Goal: Task Accomplishment & Management: Manage account settings

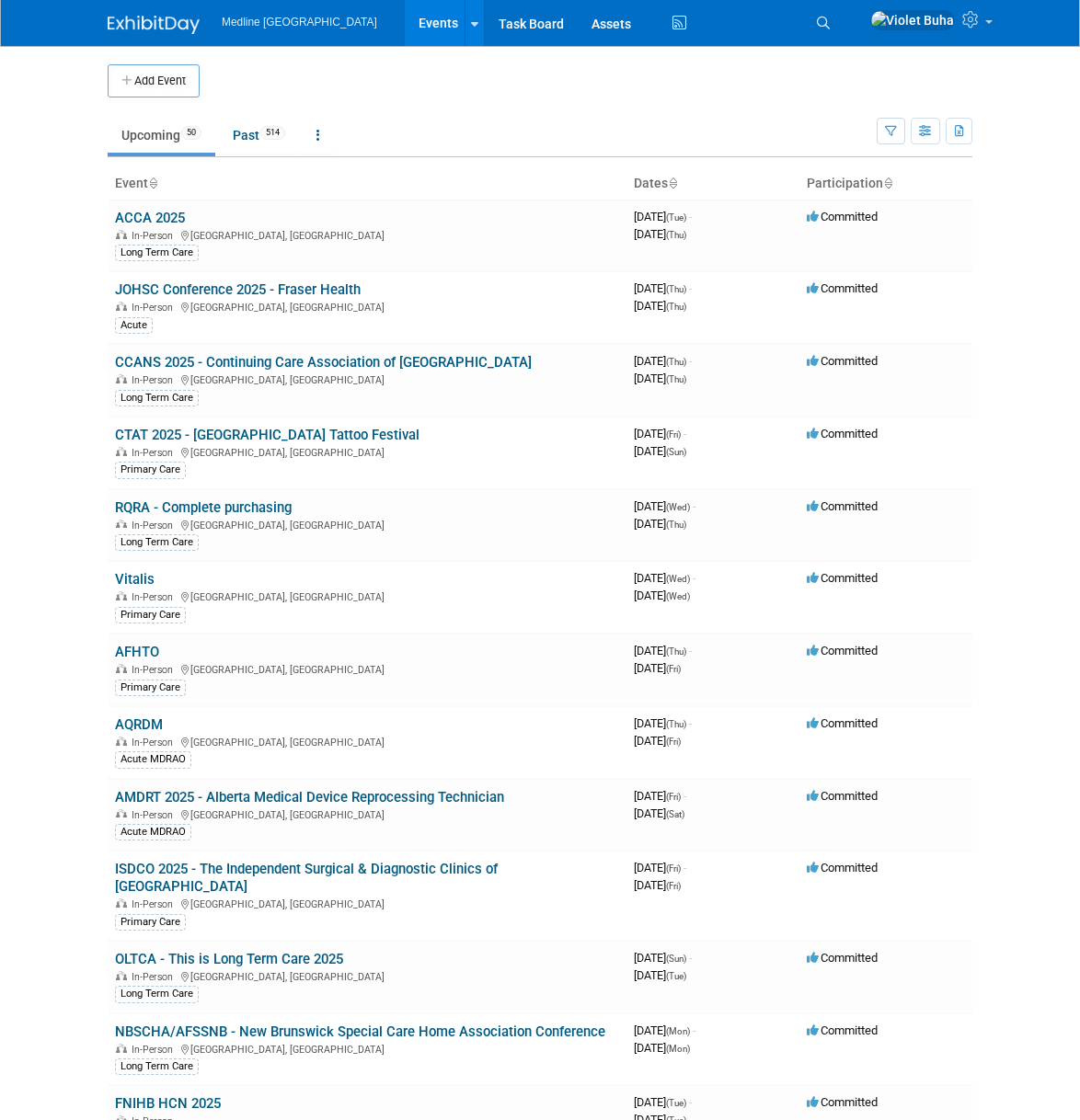
click at [158, 129] on link "Upcoming 50" at bounding box center [162, 135] width 108 height 35
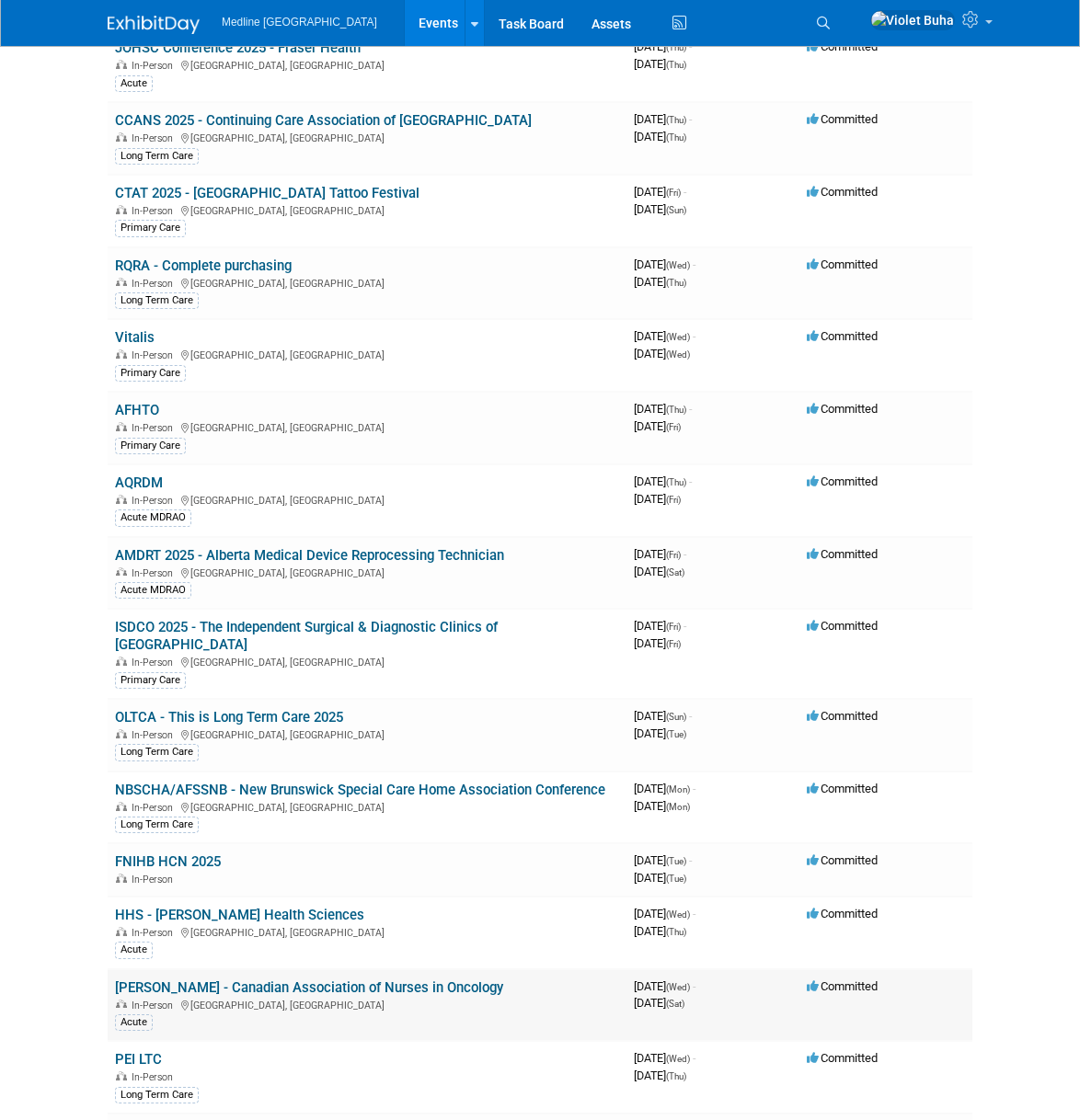
scroll to position [243, 0]
click at [187, 708] on link "OLTCA - This is Long Term Care 2025" at bounding box center [229, 716] width 228 height 17
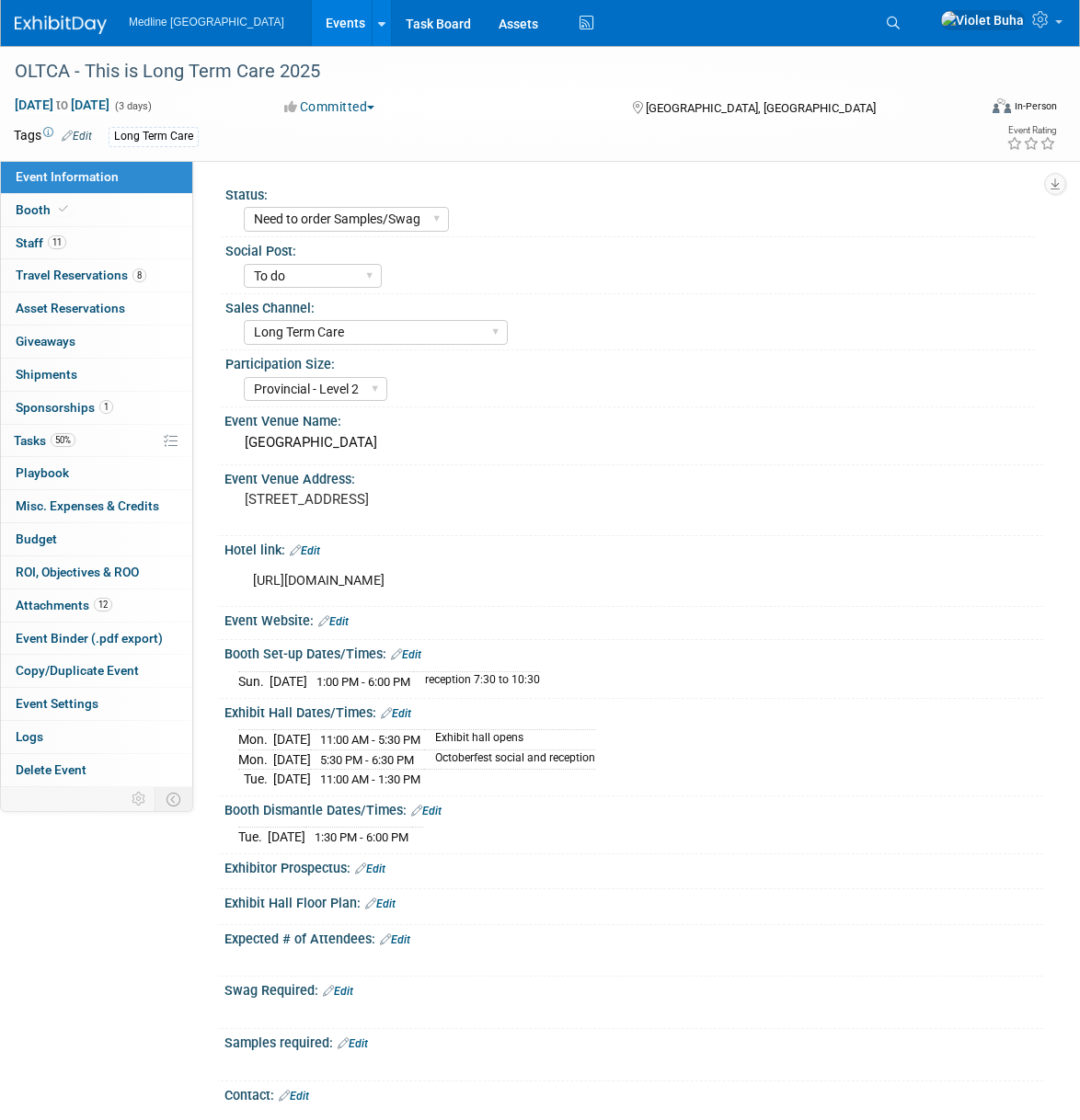
select select "Need to order Samples/Swag"
select select "To do"
select select "Long Term Care"
select select "Provincial - Level 2"
click at [93, 243] on link "11 Staff 11" at bounding box center [96, 243] width 191 height 32
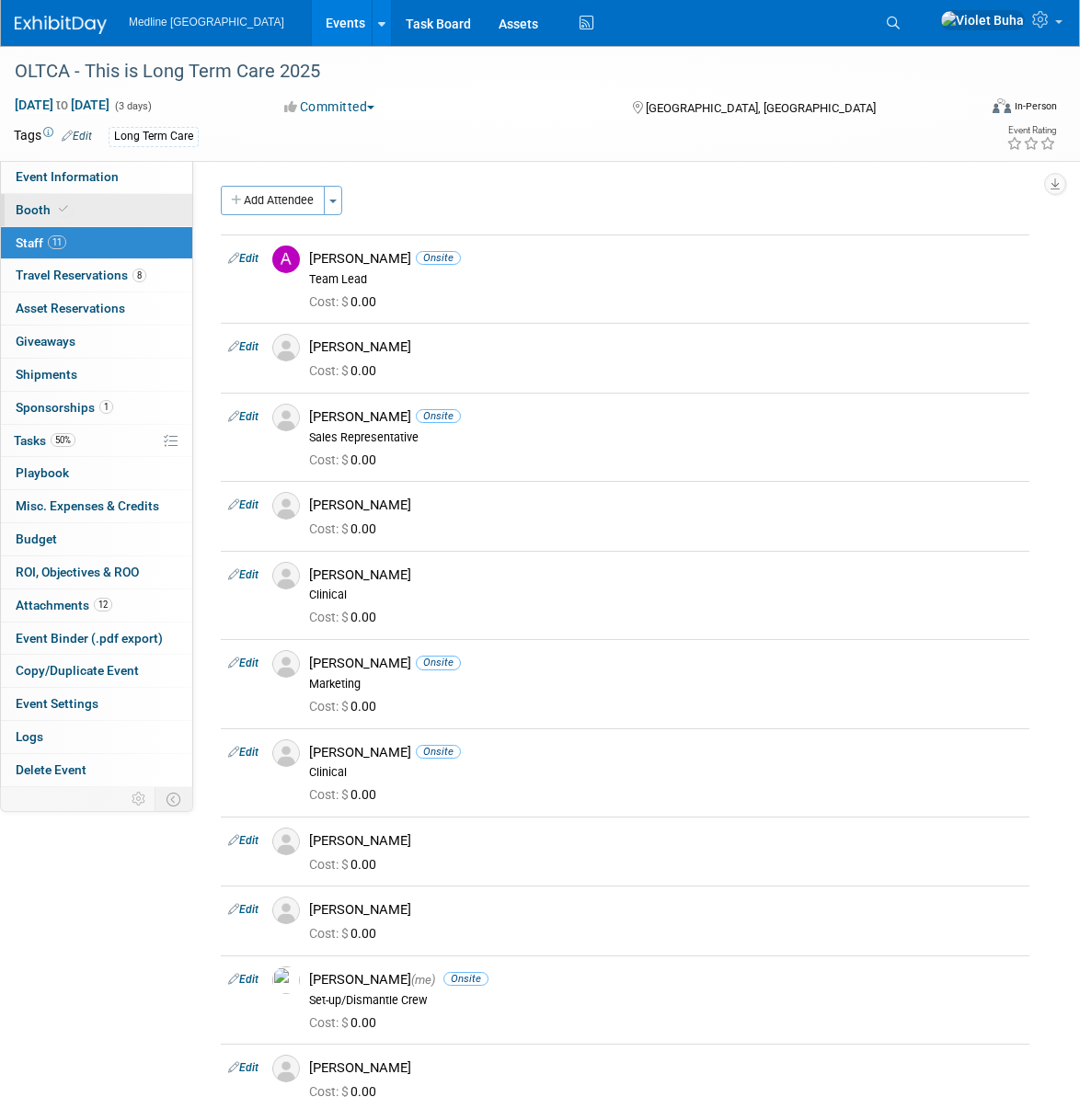
click at [118, 209] on link "Booth" at bounding box center [96, 209] width 191 height 32
select select "6"
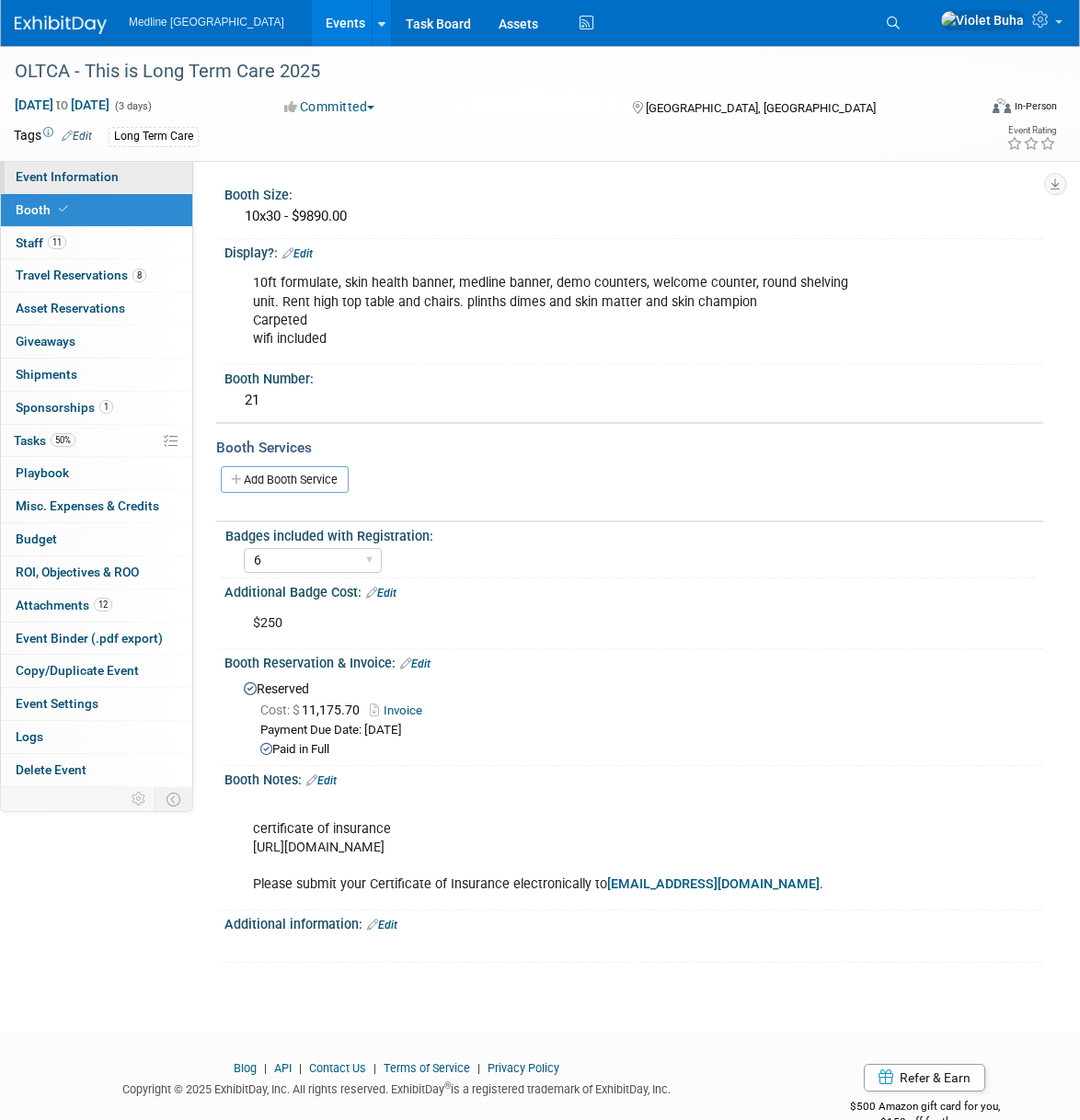
click at [107, 174] on span "Event Information" at bounding box center [67, 176] width 103 height 15
select select "Need to order Samples/Swag"
select select "To do"
select select "Long Term Care"
select select "Provincial - Level 2"
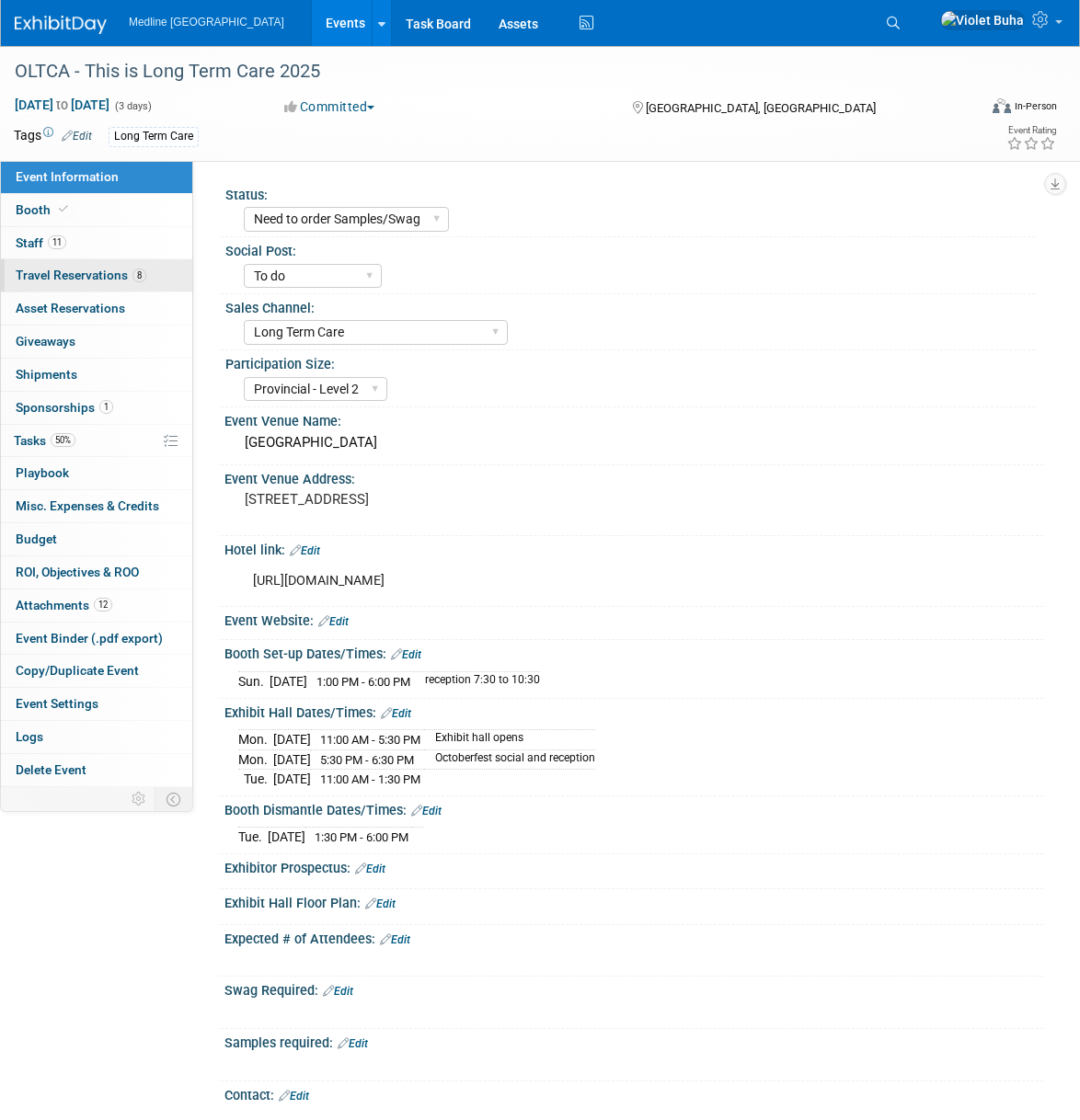
scroll to position [1, 0]
click at [67, 23] on img at bounding box center [60, 24] width 92 height 19
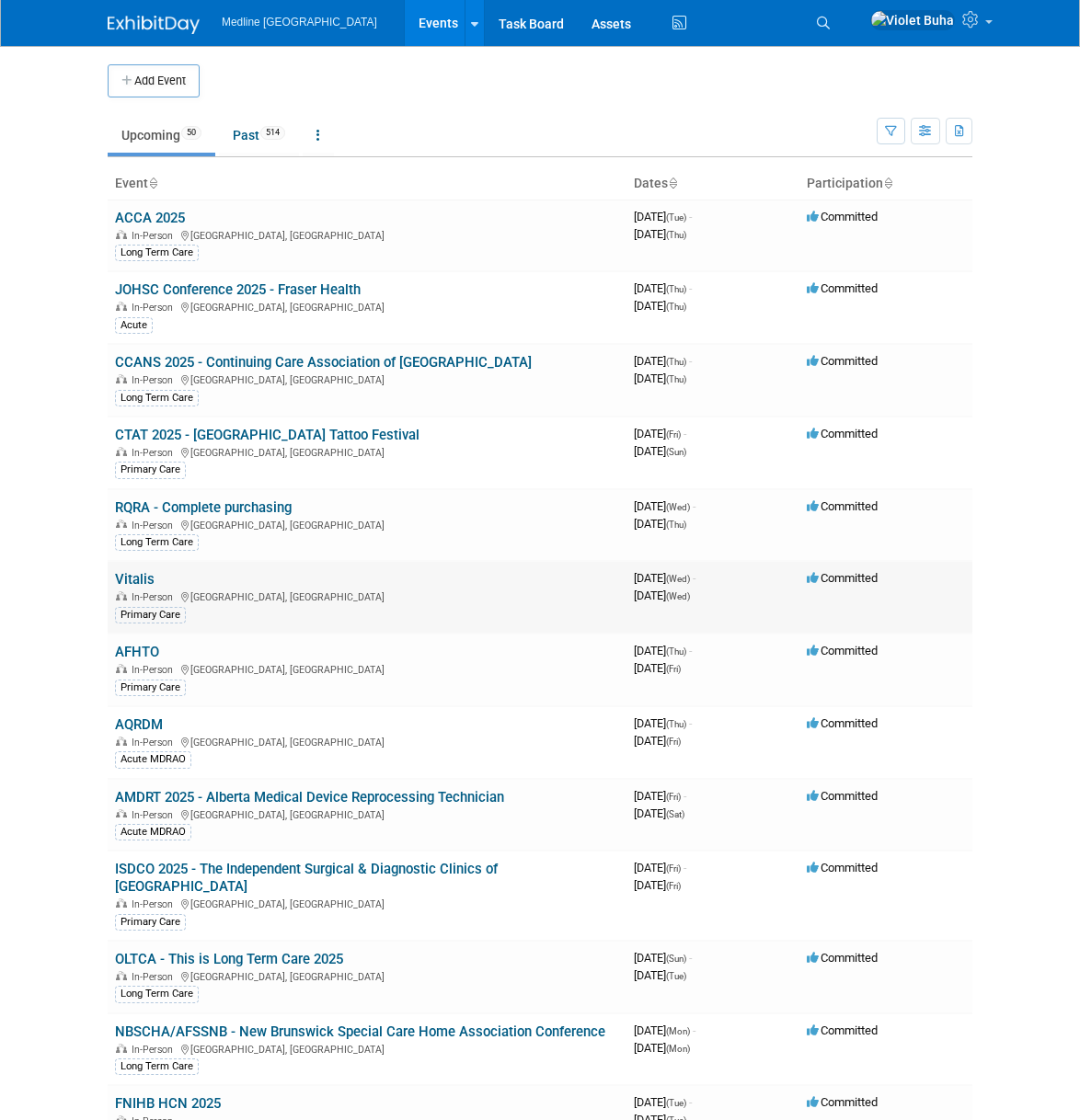
click at [141, 586] on link "Vitalis" at bounding box center [134, 579] width 40 height 17
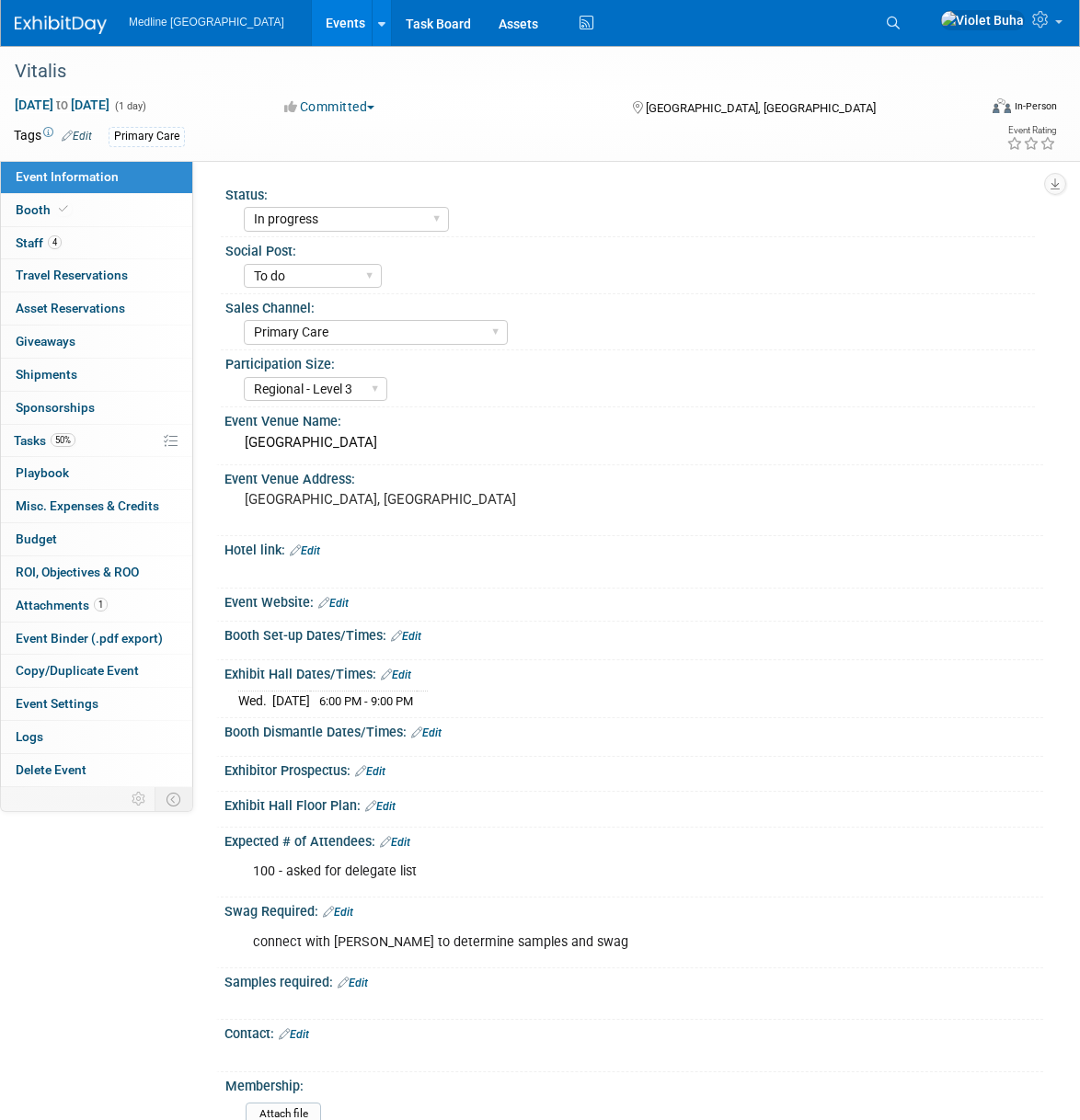
select select "In progress"
select select "To do"
select select "Primary Care"
select select "Regional - Level 3"
click at [421, 630] on link "Edit" at bounding box center [405, 636] width 30 height 13
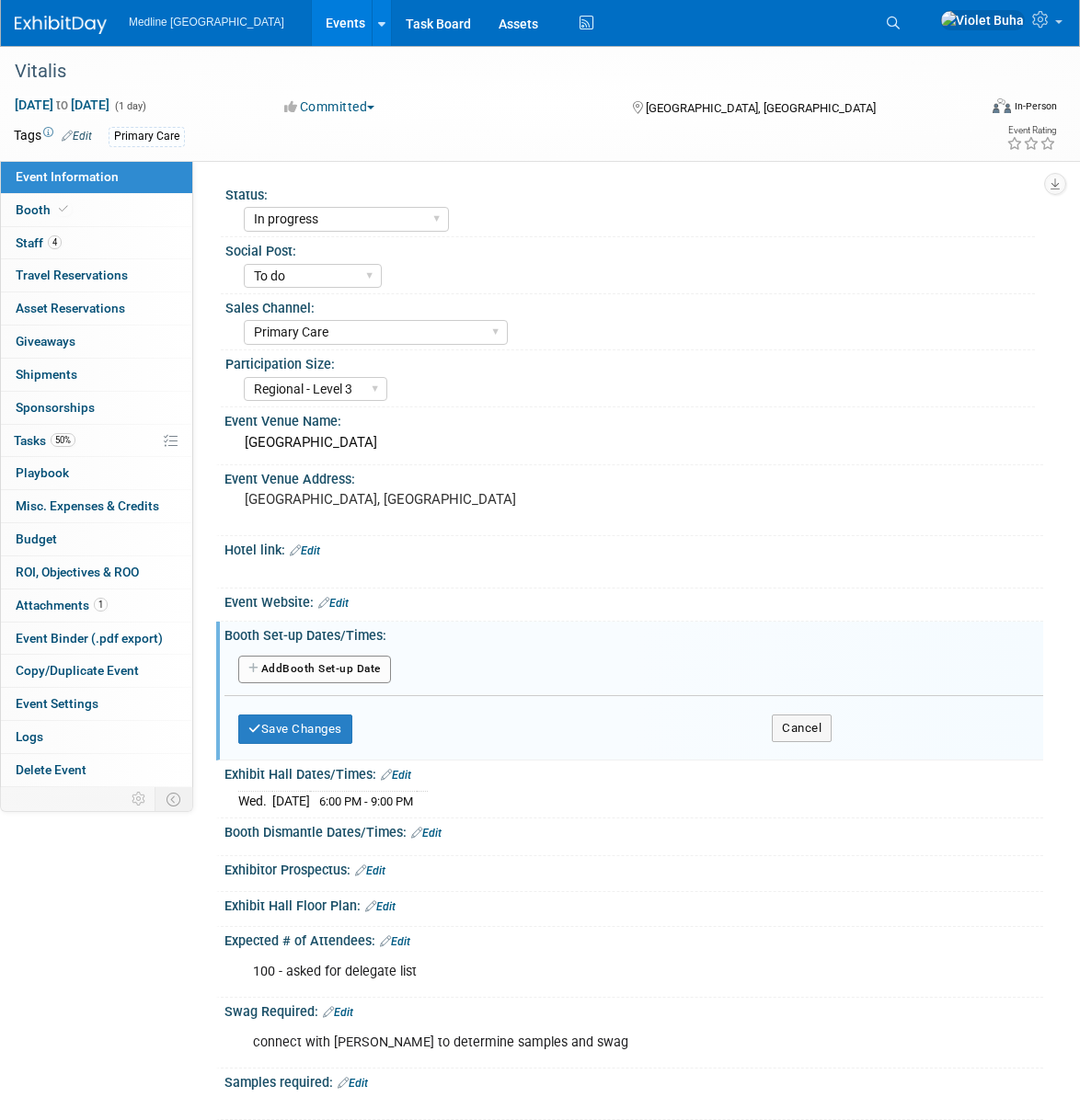
click at [338, 666] on button "Add Another Booth Set-up Date" at bounding box center [315, 669] width 153 height 27
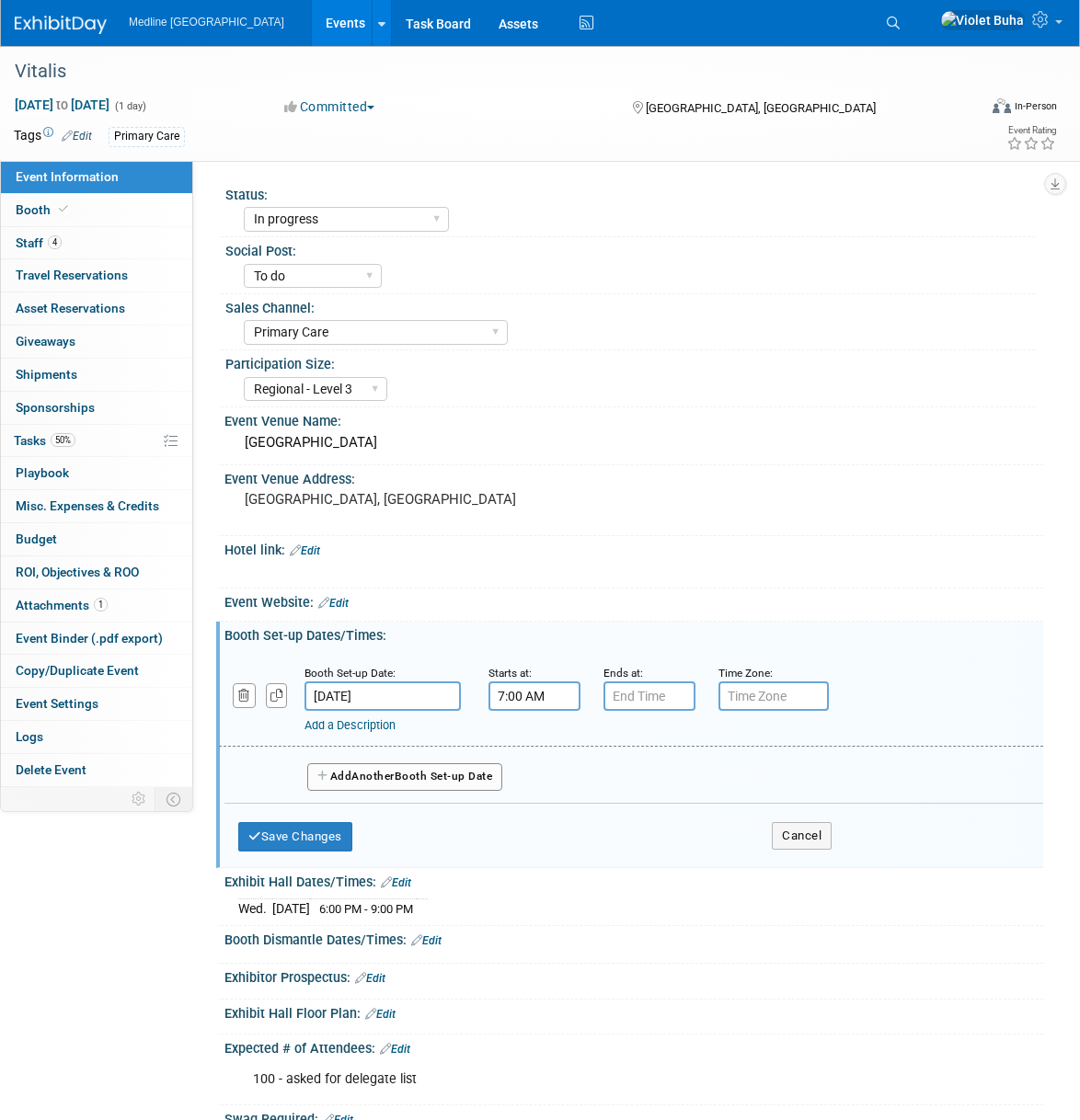
click at [551, 695] on input "7:00 AM" at bounding box center [535, 696] width 92 height 29
click at [539, 784] on span "07" at bounding box center [532, 781] width 35 height 33
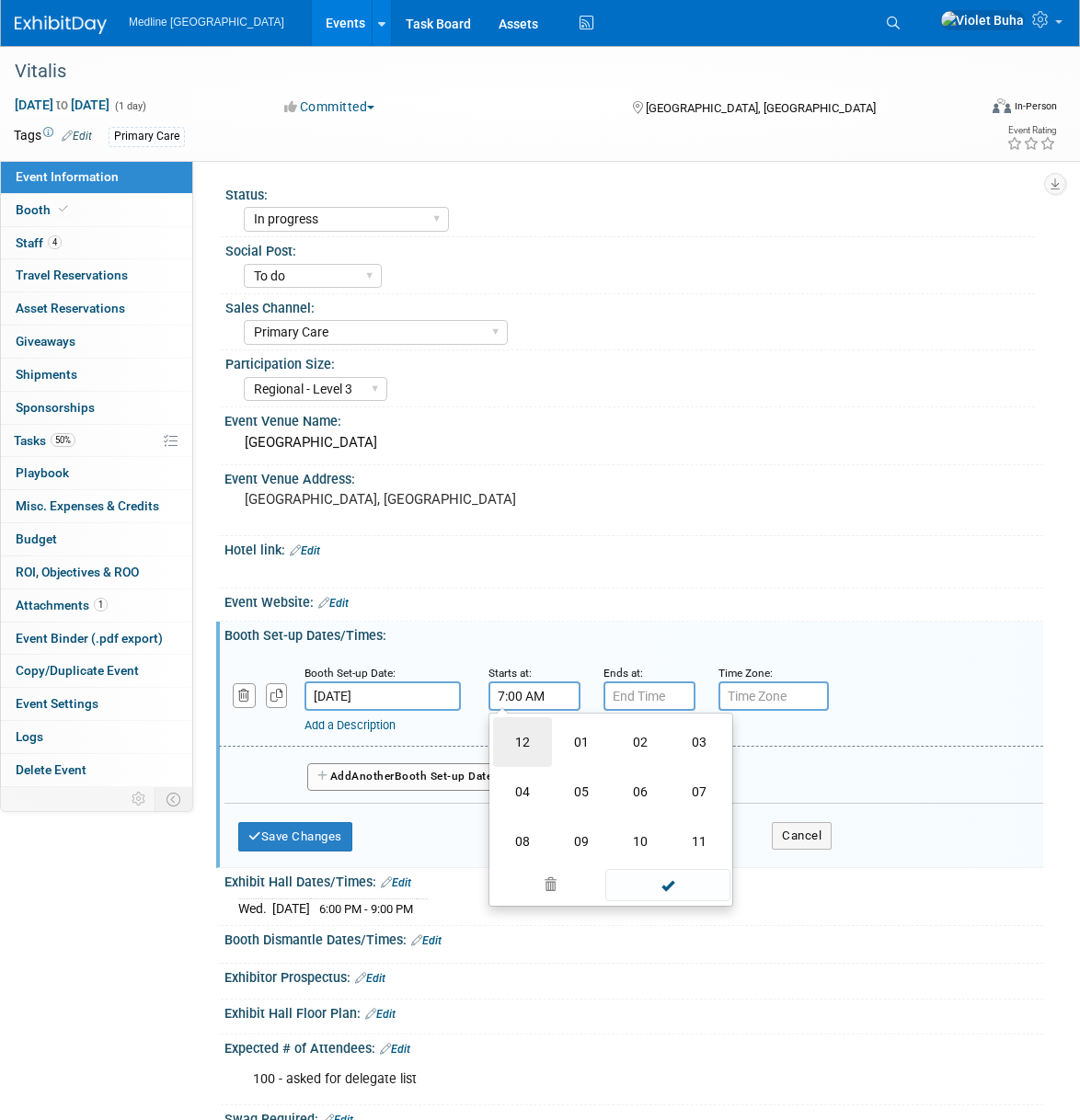
click at [528, 747] on td "12" at bounding box center [522, 742] width 58 height 50
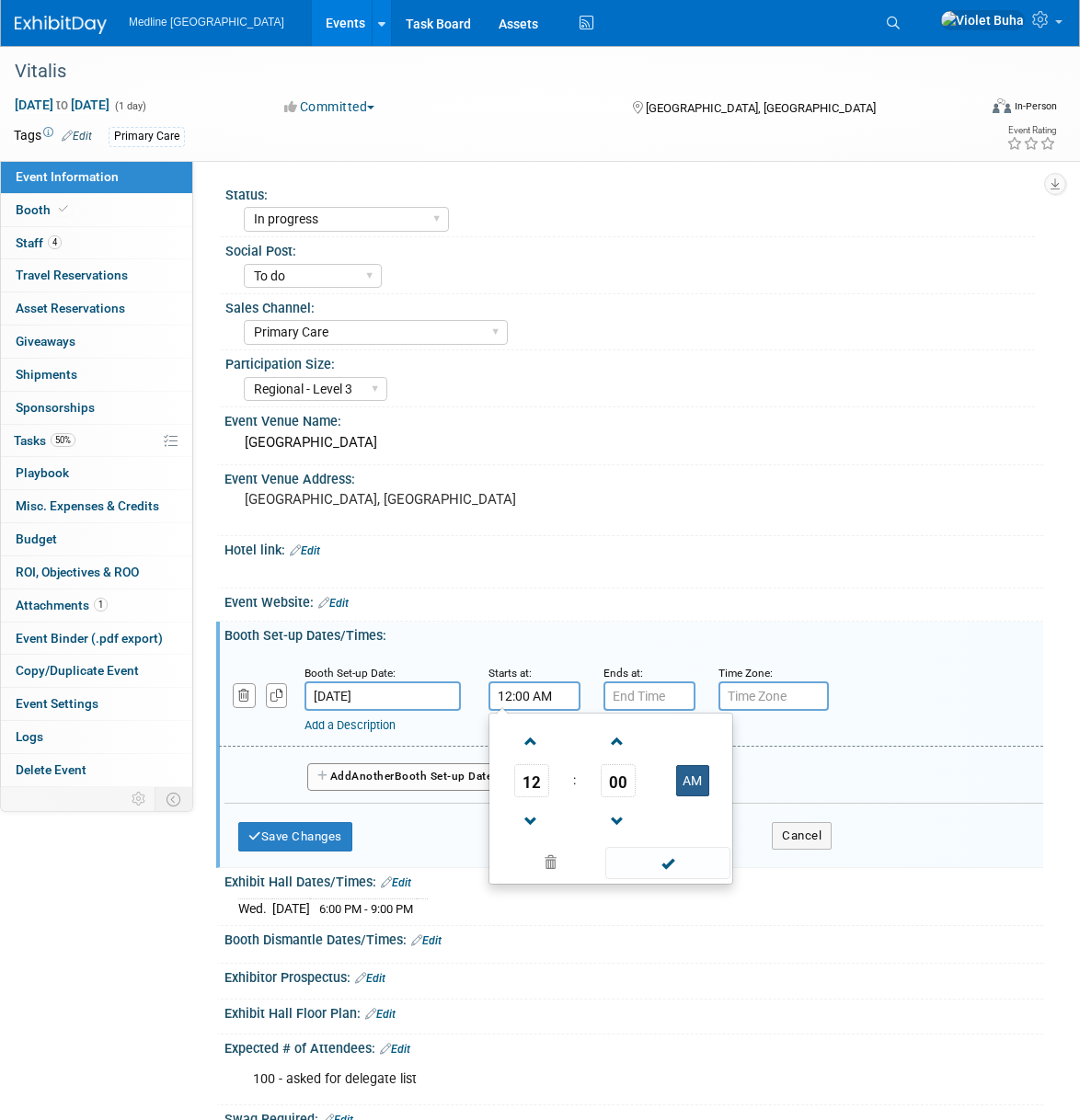
click at [698, 776] on button "AM" at bounding box center [692, 781] width 33 height 31
type input "12:00 PM"
click at [676, 862] on span at bounding box center [667, 863] width 125 height 32
click at [648, 699] on input "7:00 PM" at bounding box center [650, 696] width 92 height 29
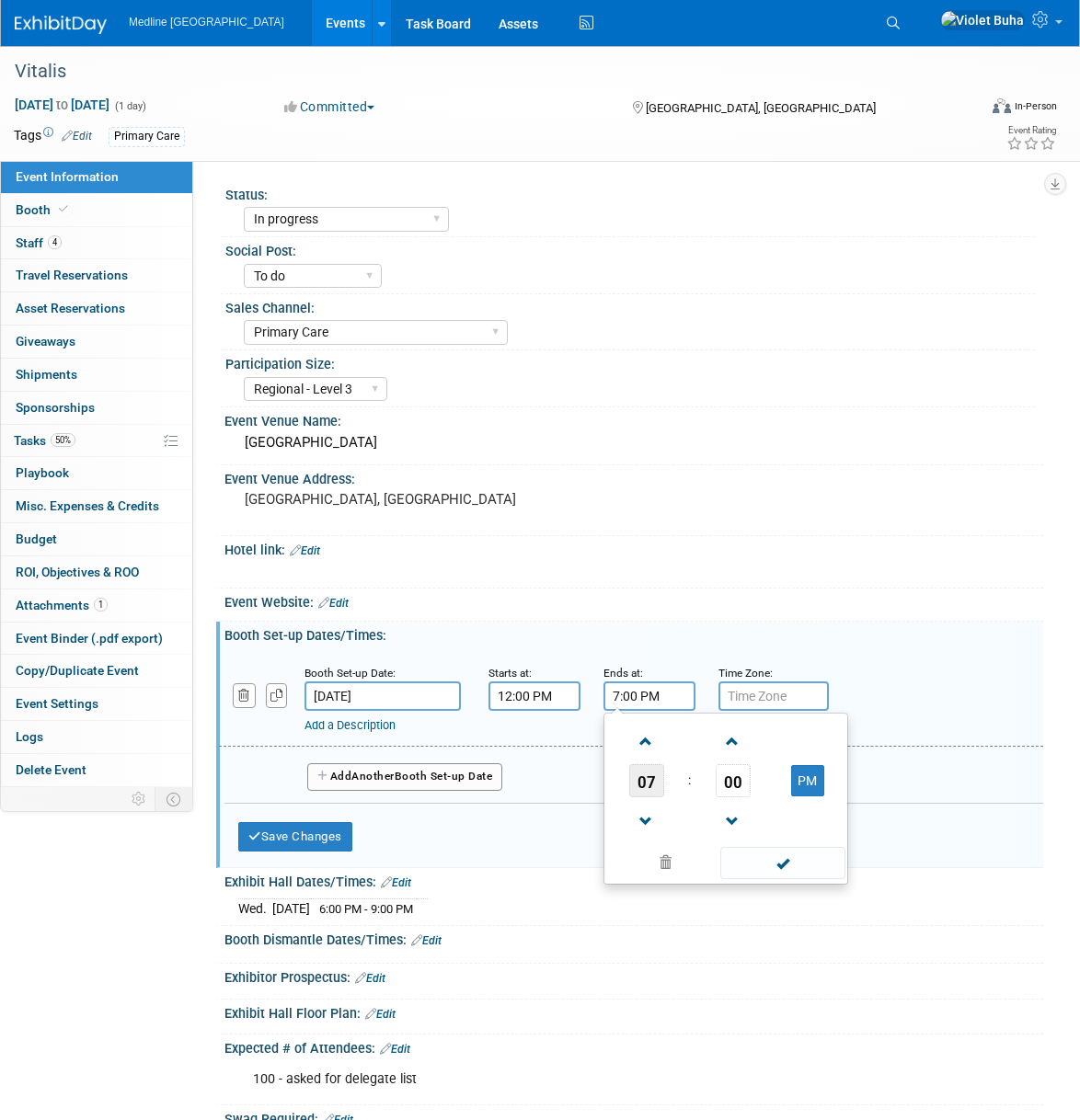
click at [642, 780] on span "07" at bounding box center [647, 781] width 35 height 33
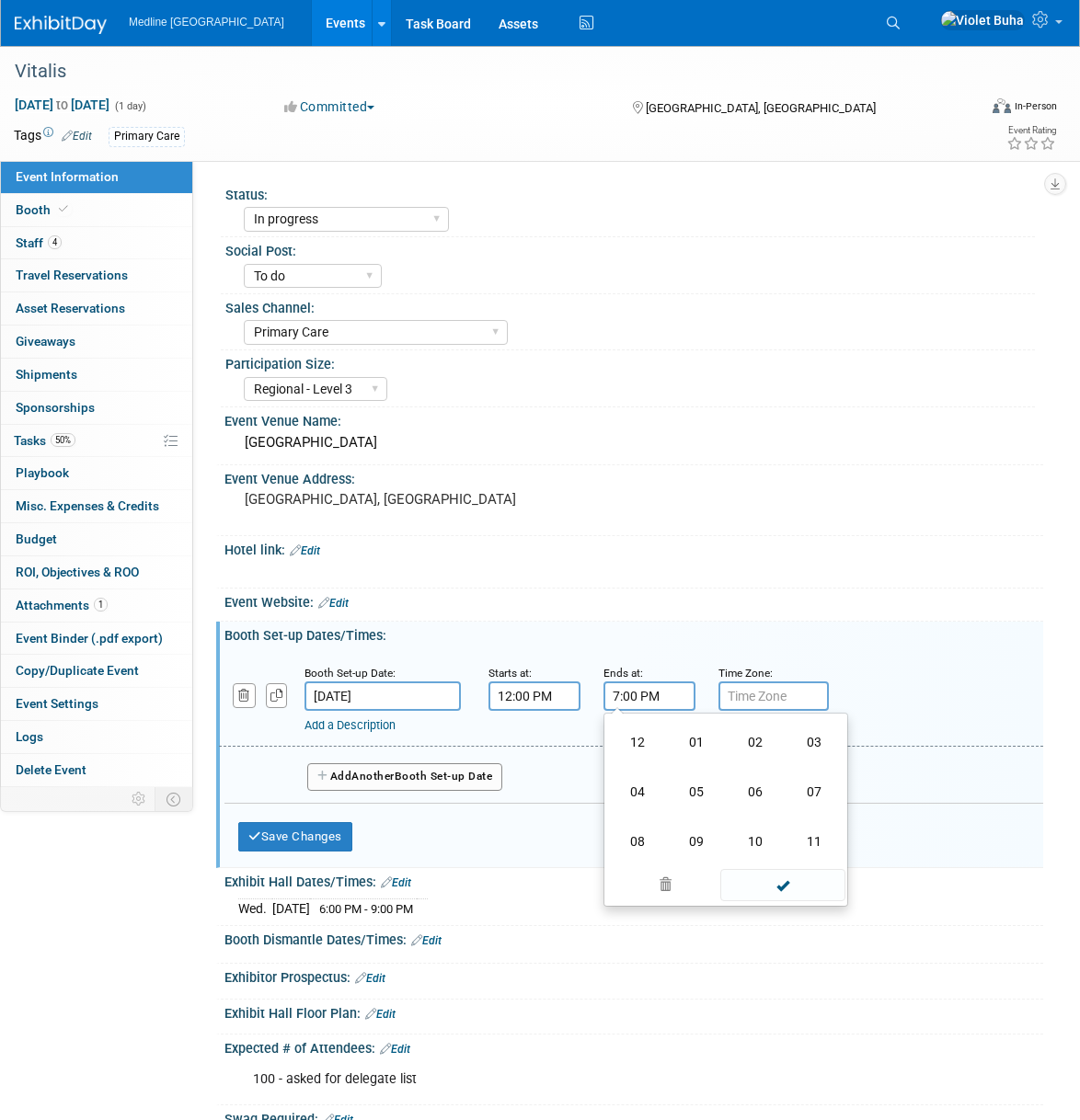
click at [690, 795] on td "05" at bounding box center [696, 792] width 58 height 50
type input "5:00 PM"
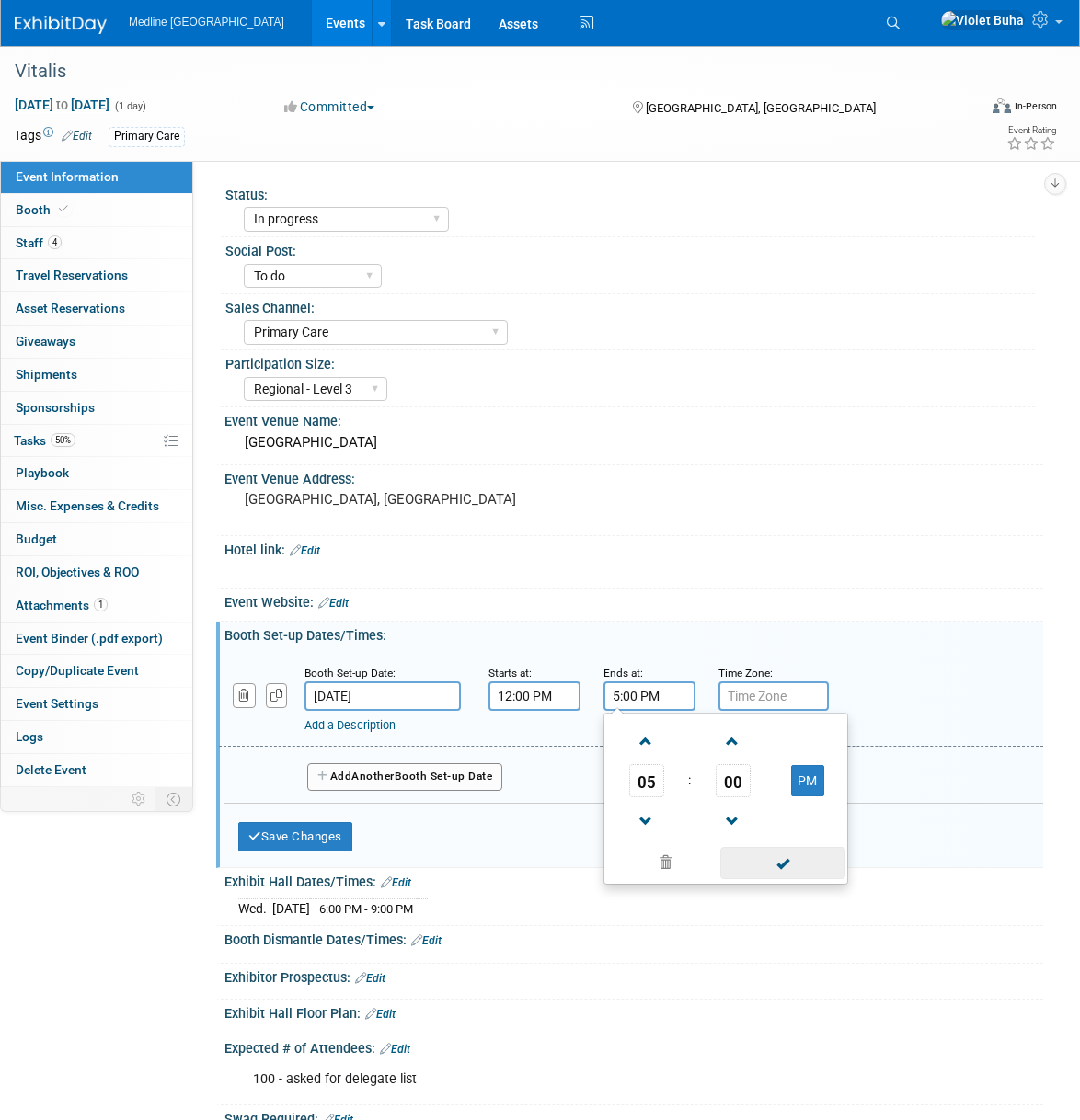
click at [803, 863] on span at bounding box center [783, 863] width 125 height 32
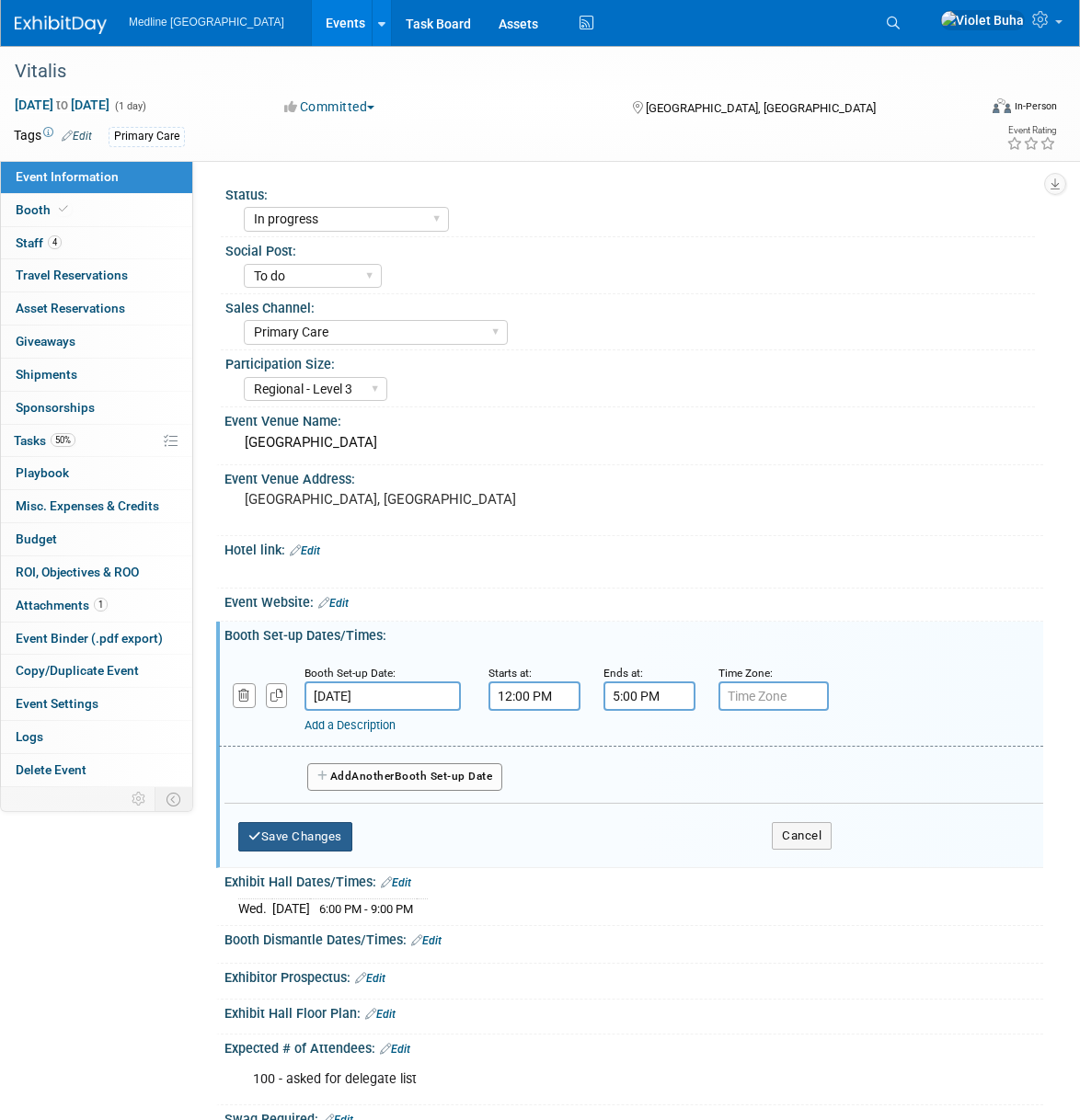
click at [329, 834] on button "Save Changes" at bounding box center [295, 837] width 114 height 29
